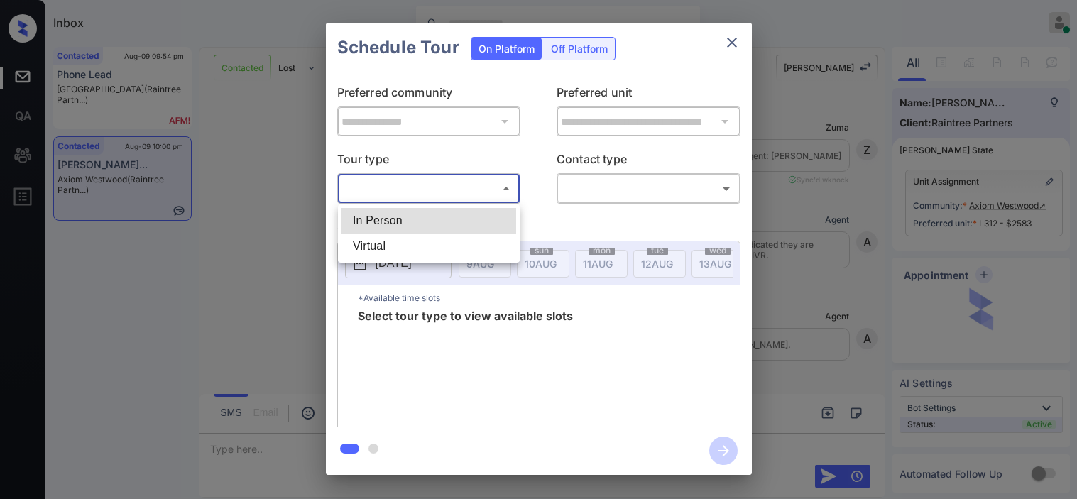
click at [438, 221] on li "In Person" at bounding box center [428, 221] width 175 height 26
type input "********"
click at [586, 197] on div at bounding box center [538, 249] width 1077 height 499
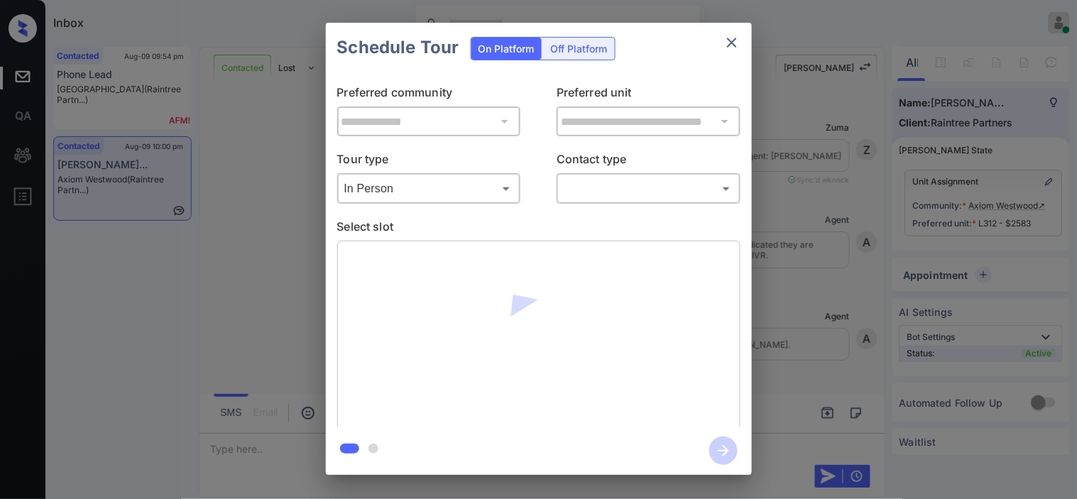
scroll to position [13918, 0]
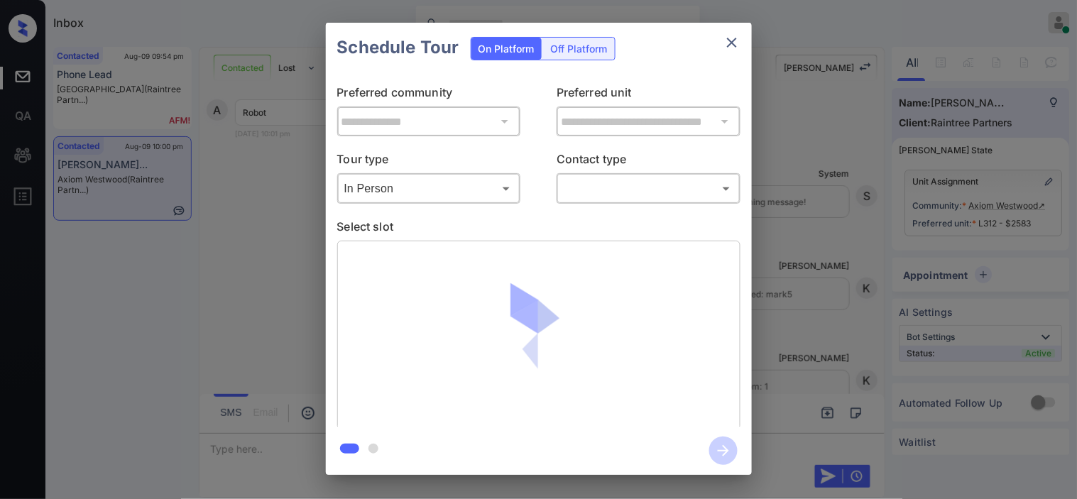
click at [732, 44] on icon "close" at bounding box center [731, 42] width 17 height 17
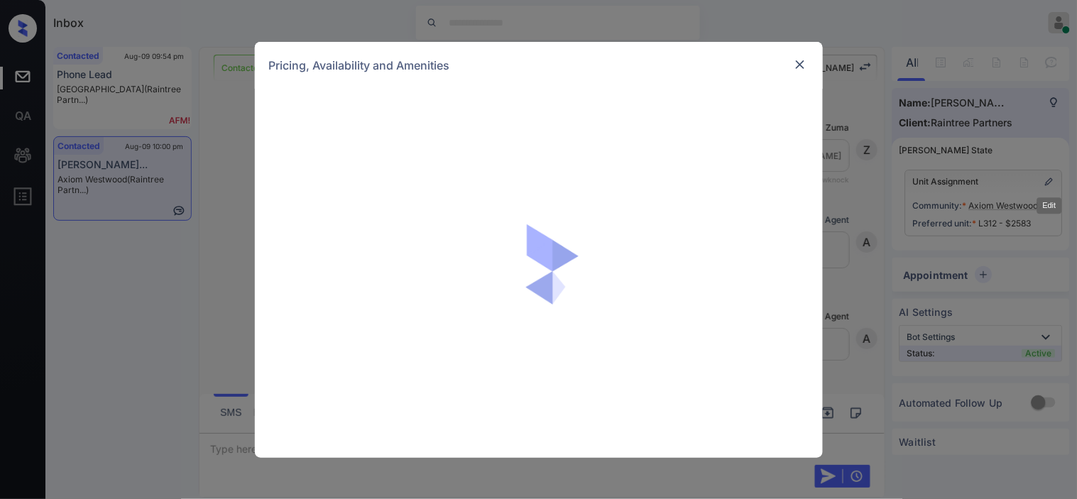
scroll to position [13918, 0]
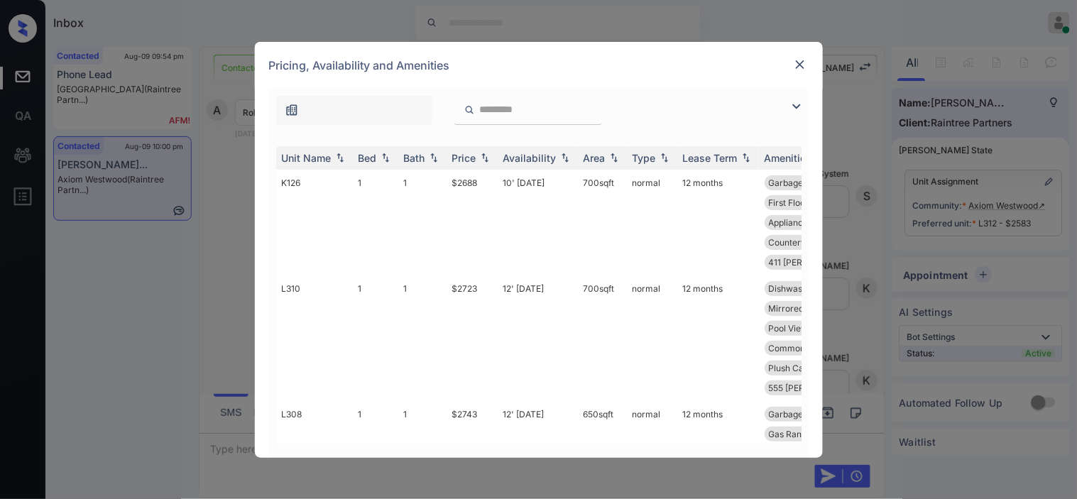
click at [792, 108] on img at bounding box center [796, 106] width 17 height 17
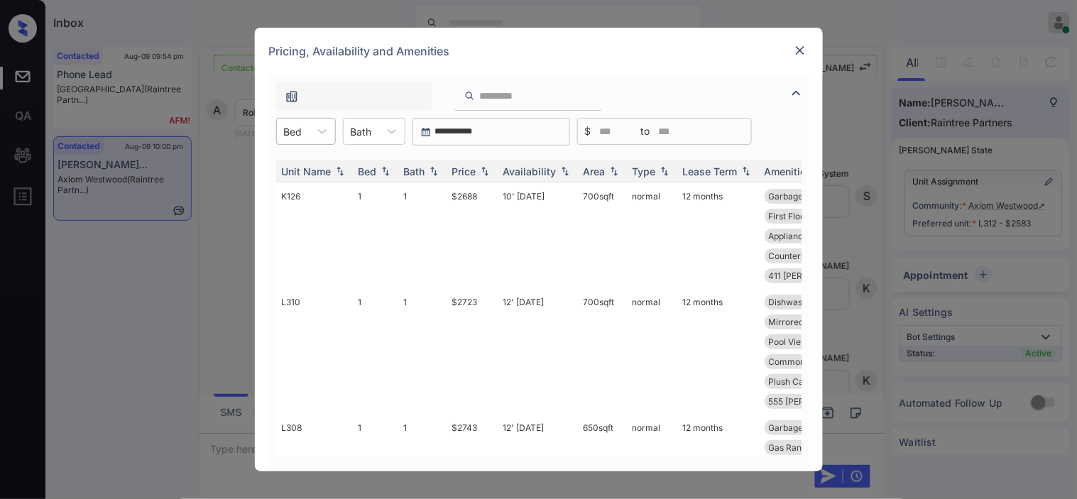
click at [303, 137] on div "Bed" at bounding box center [293, 131] width 33 height 21
click at [296, 162] on div "1" at bounding box center [306, 166] width 60 height 26
click at [478, 171] on img at bounding box center [485, 172] width 14 height 10
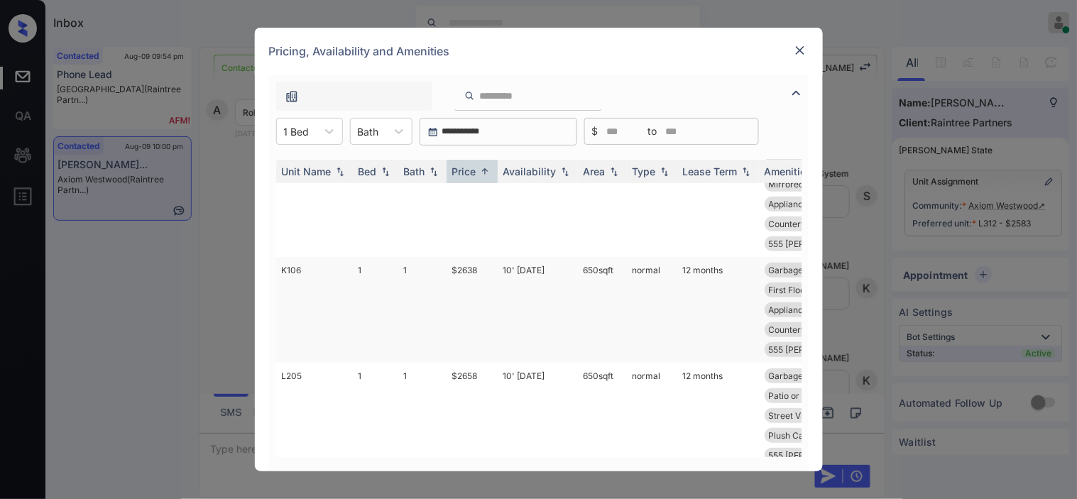
scroll to position [0, 0]
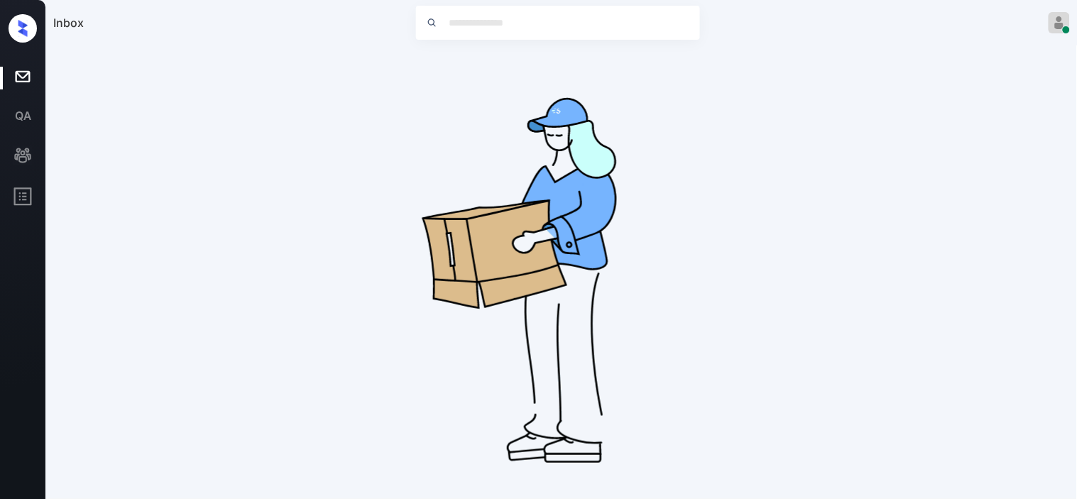
drag, startPoint x: 446, startPoint y: 304, endPoint x: 483, endPoint y: 307, distance: 37.8
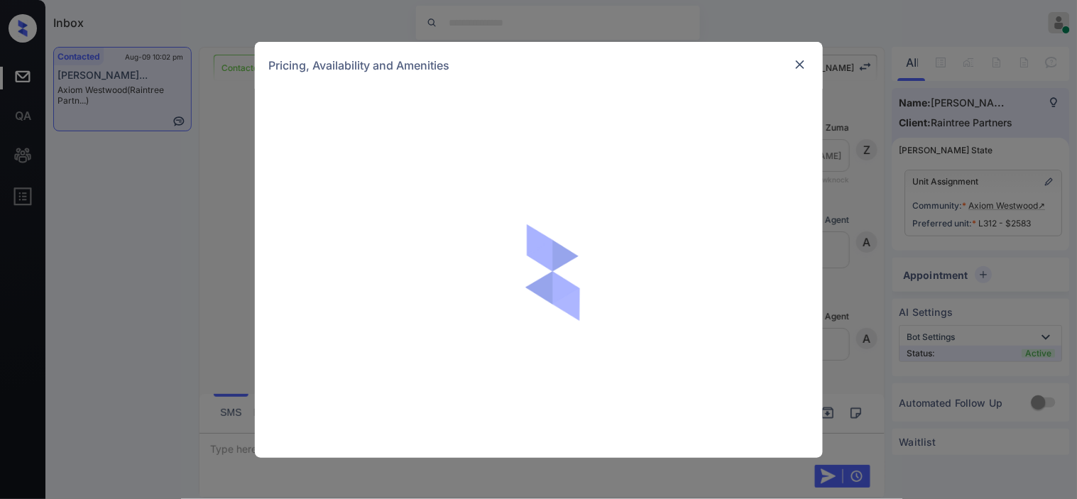
scroll to position [16483, 0]
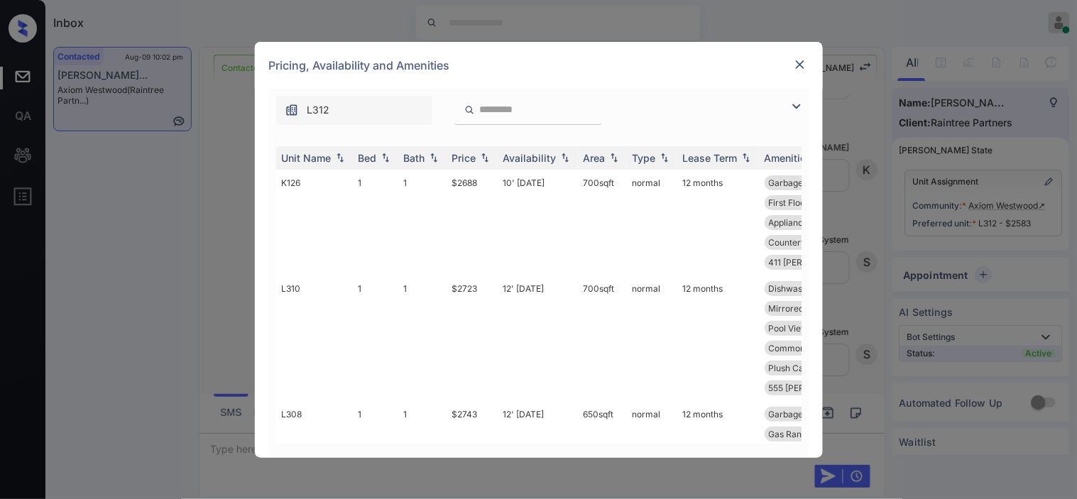
click at [803, 106] on img at bounding box center [796, 106] width 17 height 17
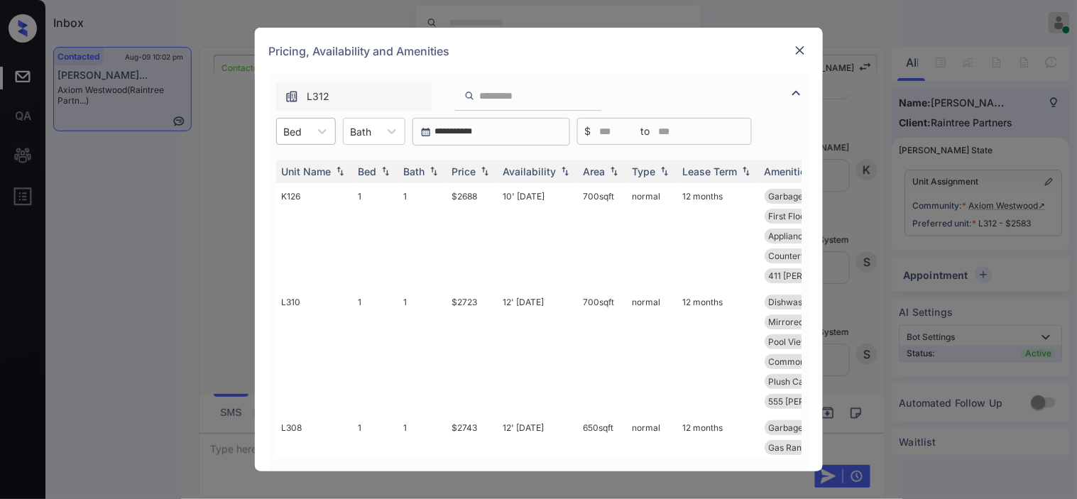
click at [309, 131] on div "Bed" at bounding box center [293, 131] width 33 height 21
click at [295, 166] on div "1" at bounding box center [306, 166] width 60 height 26
click at [480, 169] on img at bounding box center [485, 172] width 14 height 10
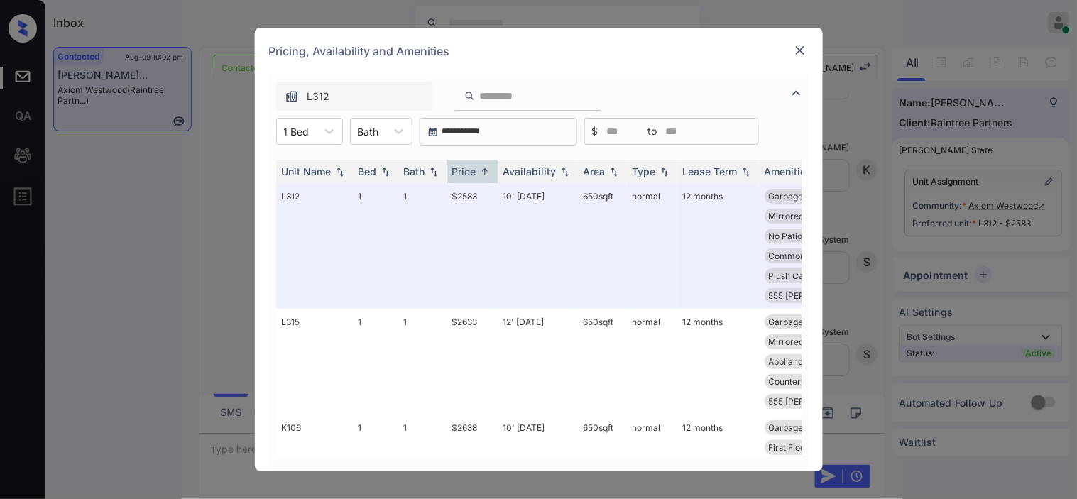
click at [800, 50] on img at bounding box center [800, 50] width 14 height 14
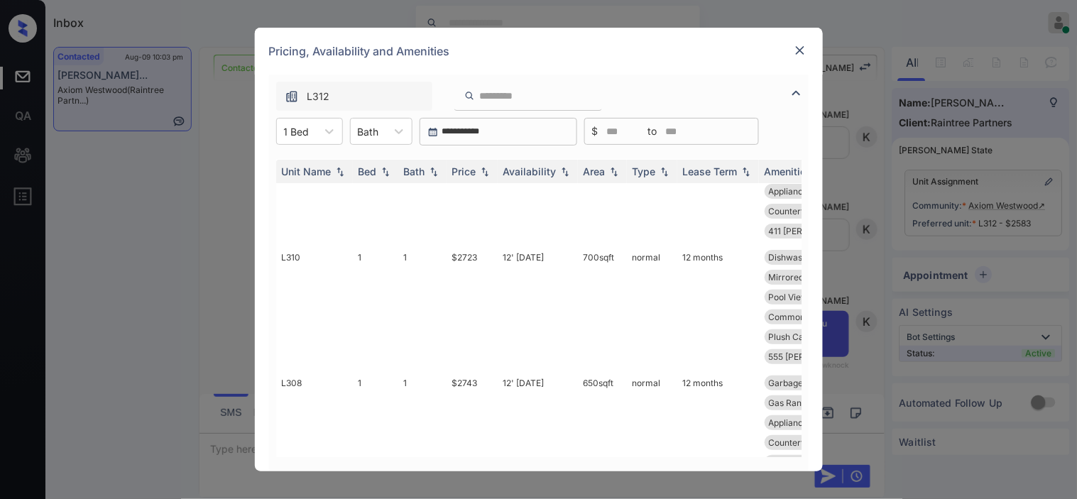
scroll to position [158, 0]
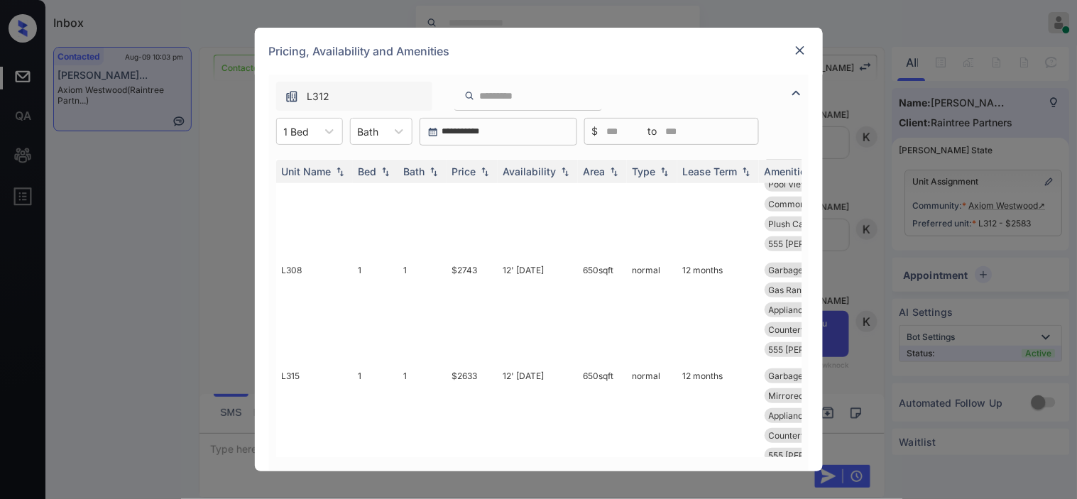
click at [797, 53] on img at bounding box center [800, 50] width 14 height 14
